Goal: Task Accomplishment & Management: Use online tool/utility

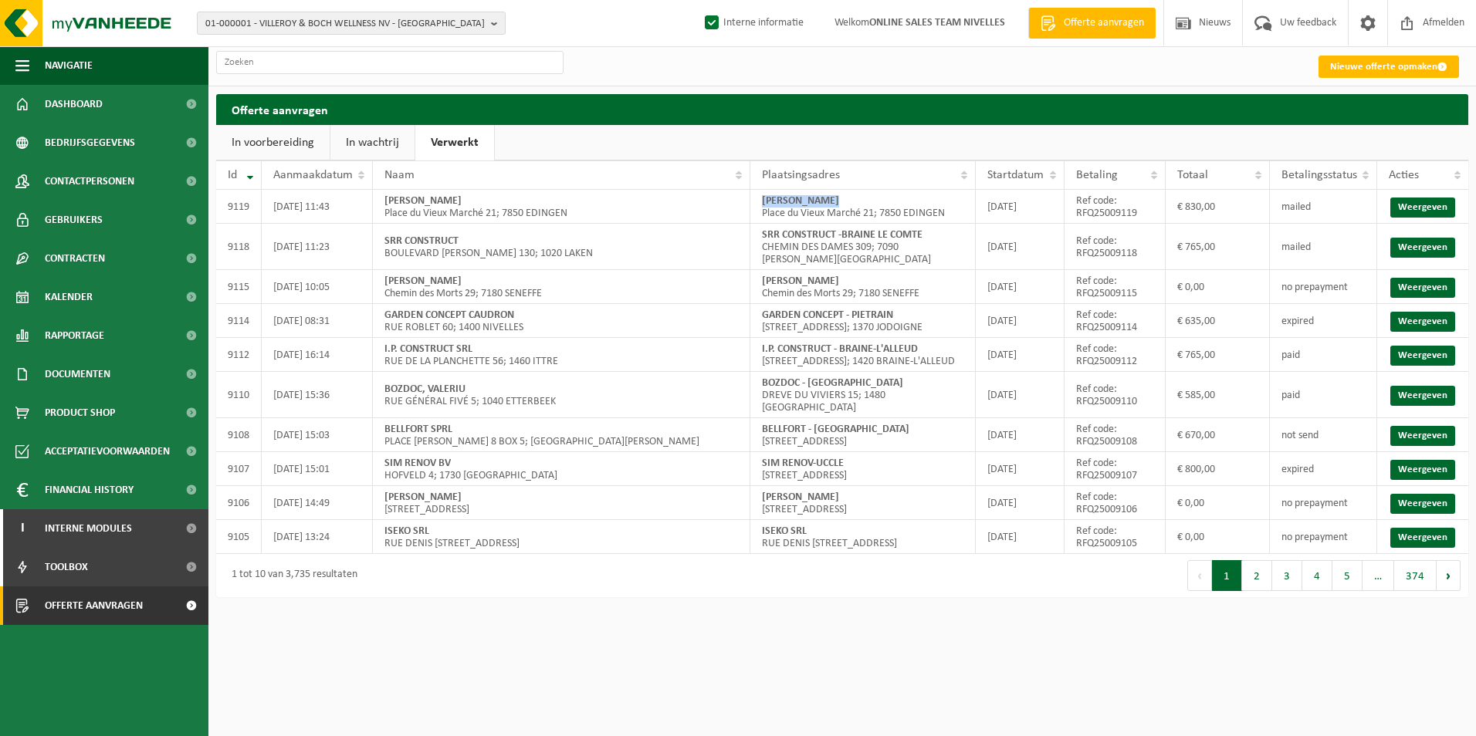
click at [386, 142] on link "In wachtrij" at bounding box center [372, 143] width 84 height 36
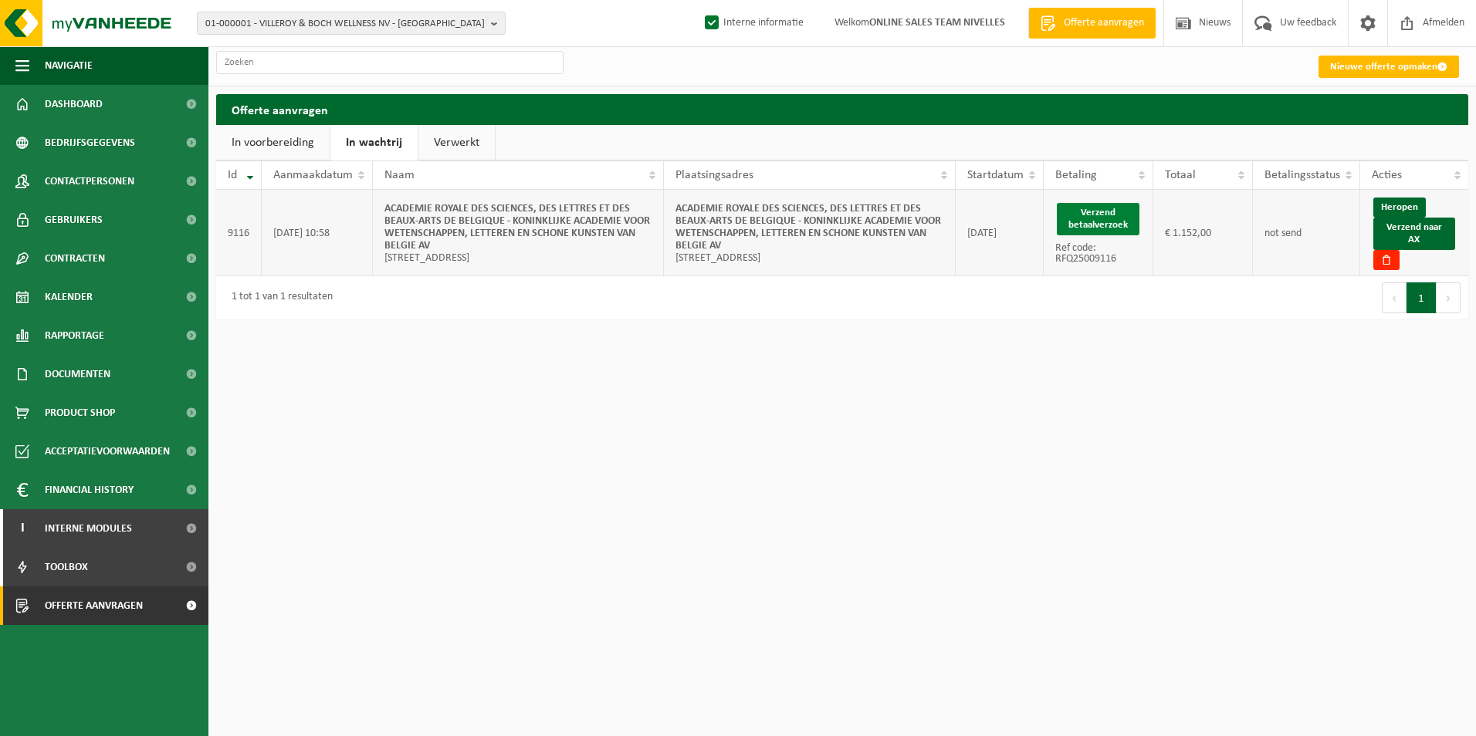
click at [1111, 223] on button "Verzend betaalverzoek" at bounding box center [1098, 219] width 83 height 32
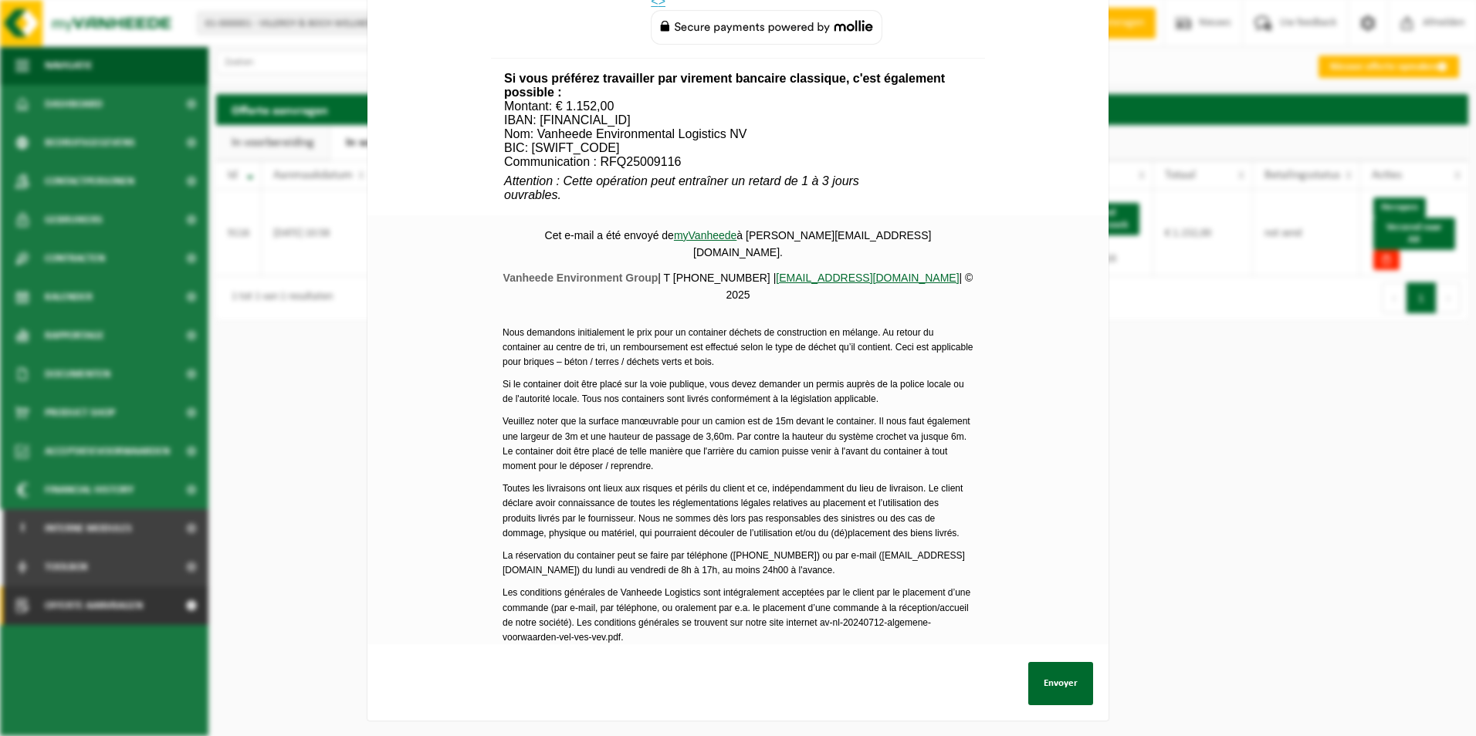
scroll to position [773, 0]
click at [1048, 677] on button "Envoyer" at bounding box center [1060, 683] width 65 height 43
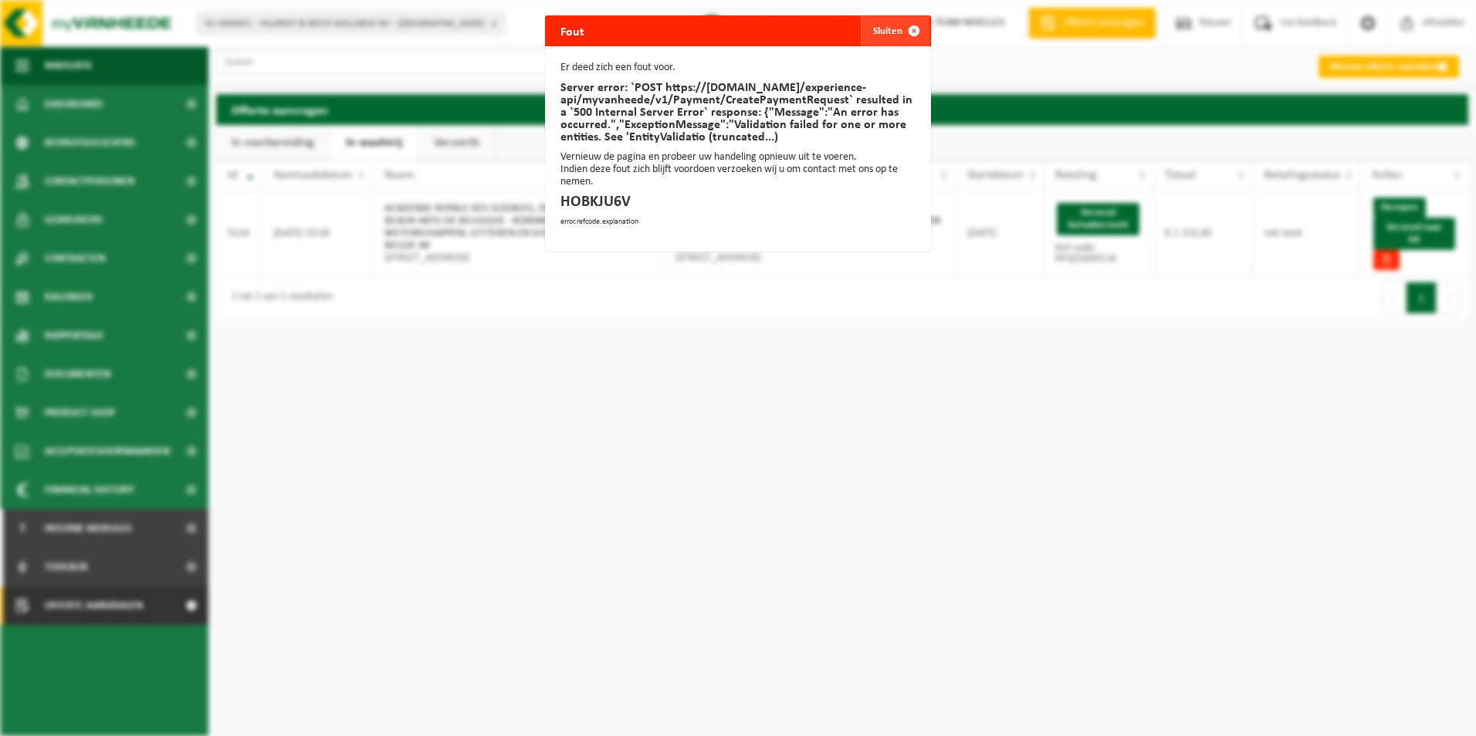
click at [910, 32] on span "button" at bounding box center [913, 30] width 31 height 31
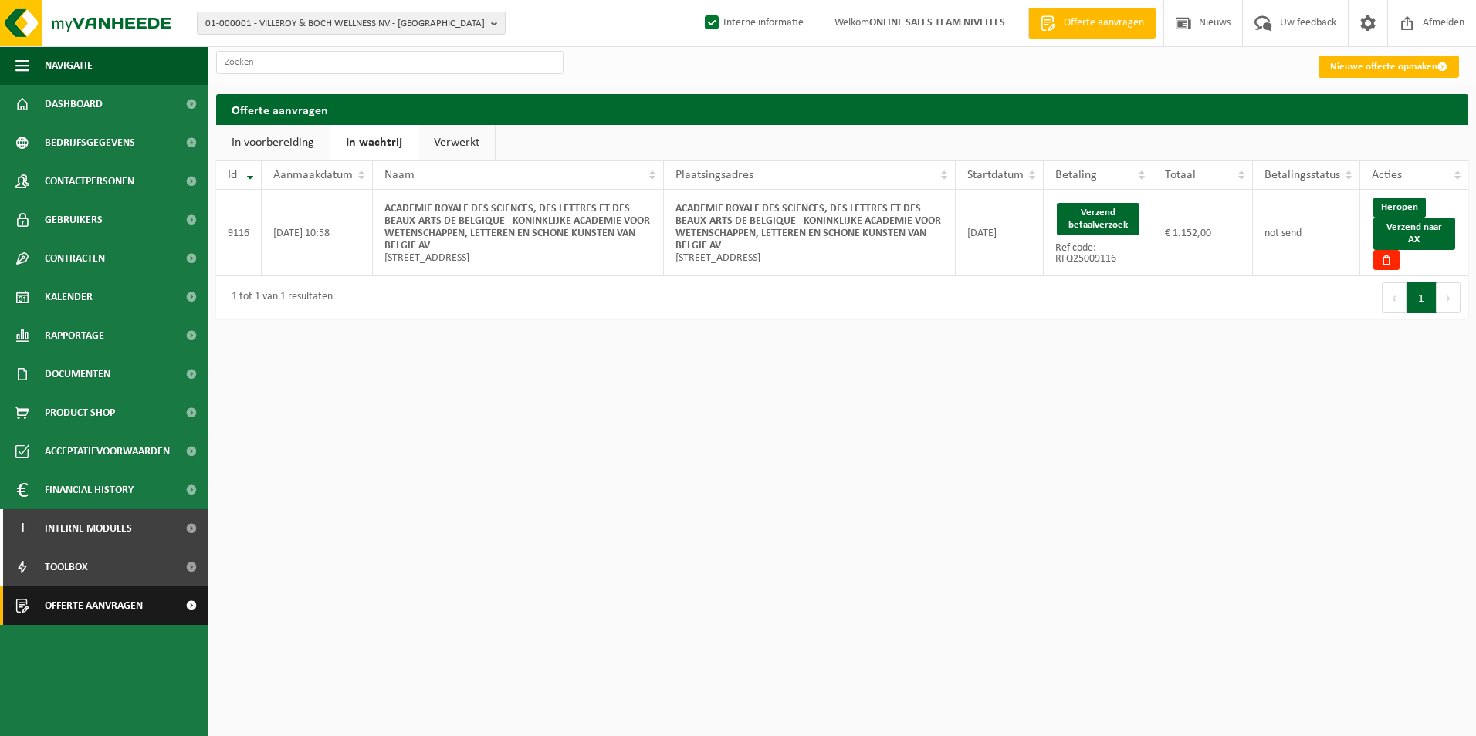
click at [76, 607] on span "Offerte aanvragen" at bounding box center [94, 606] width 98 height 39
click at [443, 143] on link "Verwerkt" at bounding box center [456, 143] width 76 height 36
